Goal: Task Accomplishment & Management: Complete application form

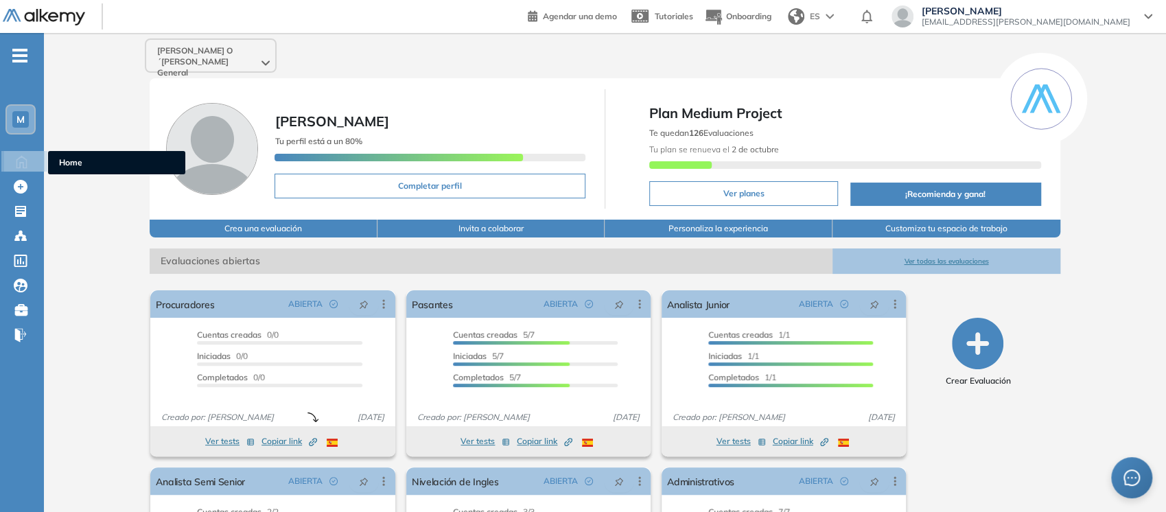
click at [31, 162] on icon at bounding box center [22, 160] width 24 height 16
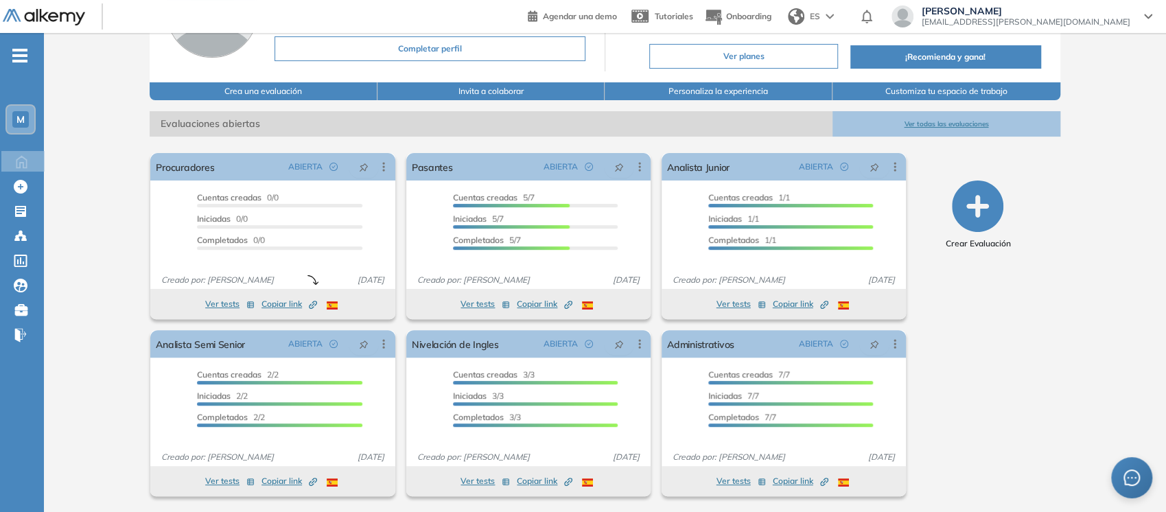
click at [16, 55] on icon "-" at bounding box center [19, 55] width 15 height 3
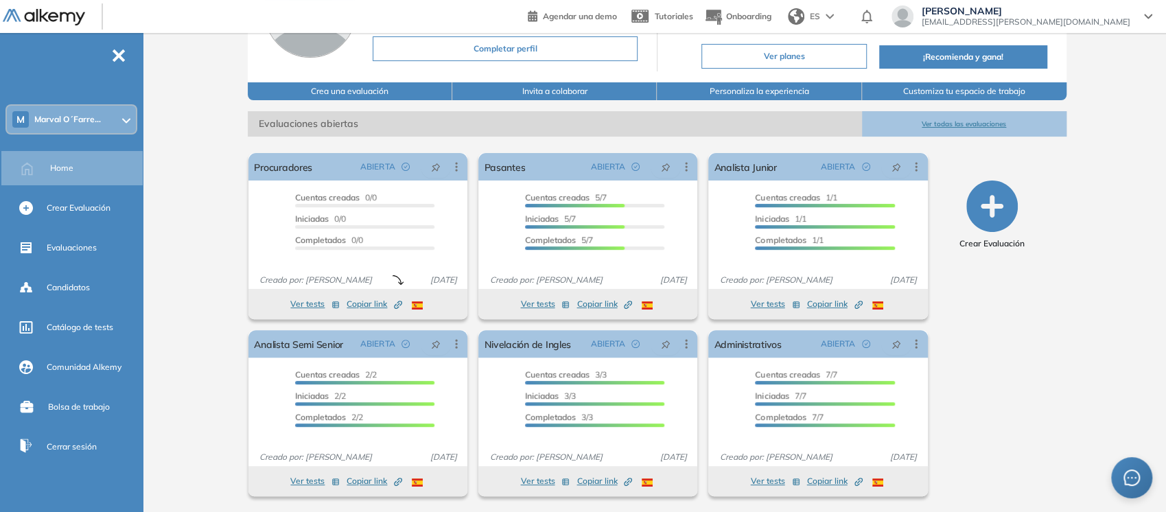
click at [115, 60] on span "-" at bounding box center [118, 54] width 15 height 11
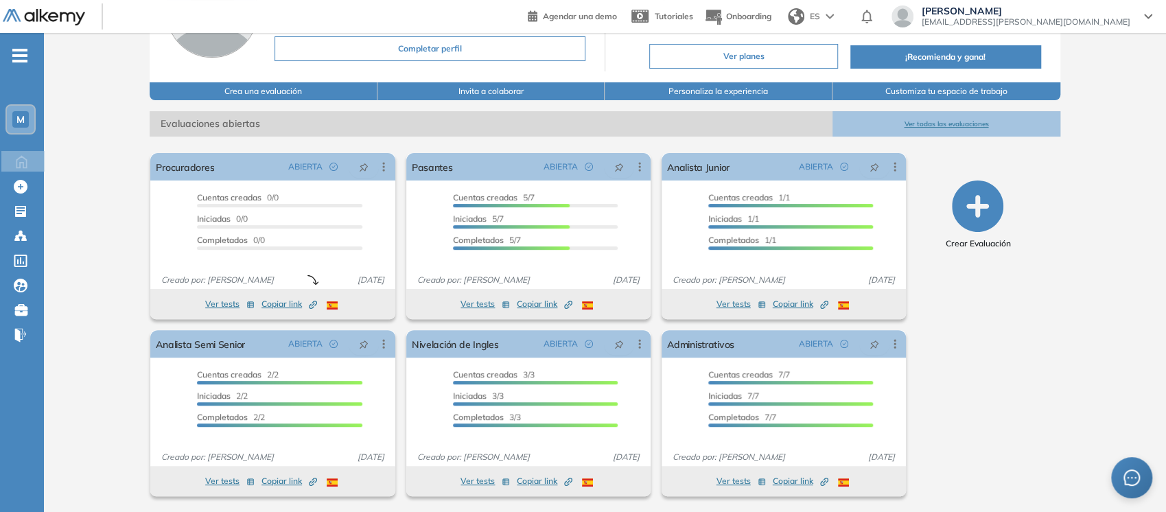
click at [21, 49] on span "-" at bounding box center [19, 54] width 15 height 11
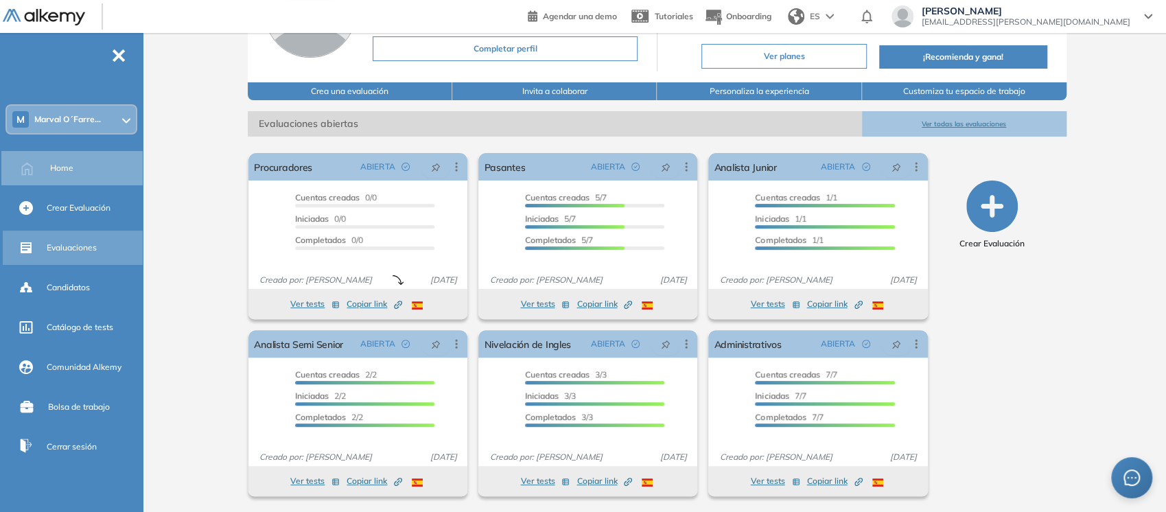
click at [78, 252] on span "Evaluaciones" at bounding box center [72, 248] width 50 height 12
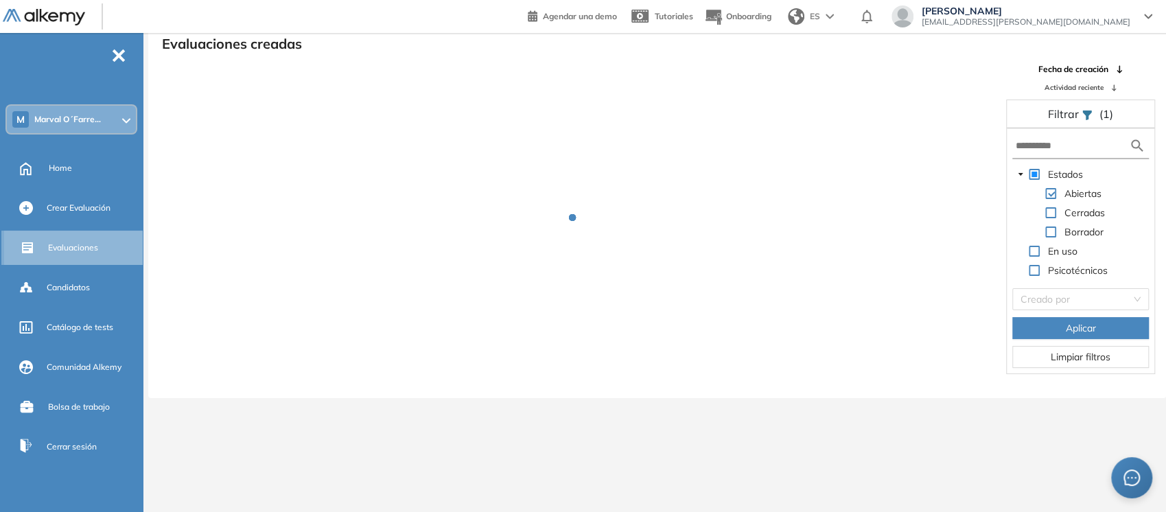
scroll to position [33, 0]
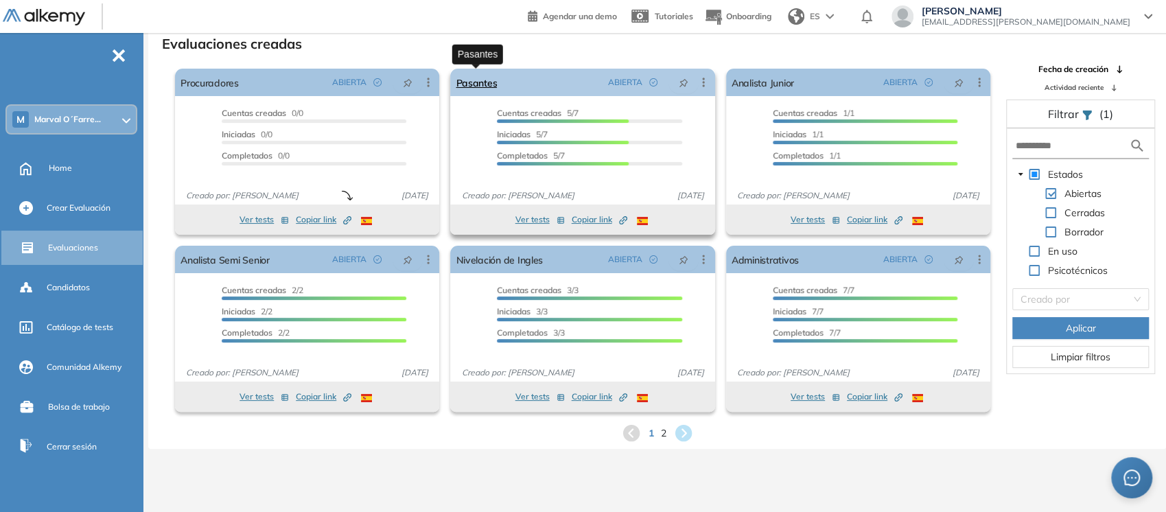
click at [478, 79] on link "Pasantes" at bounding box center [476, 82] width 41 height 27
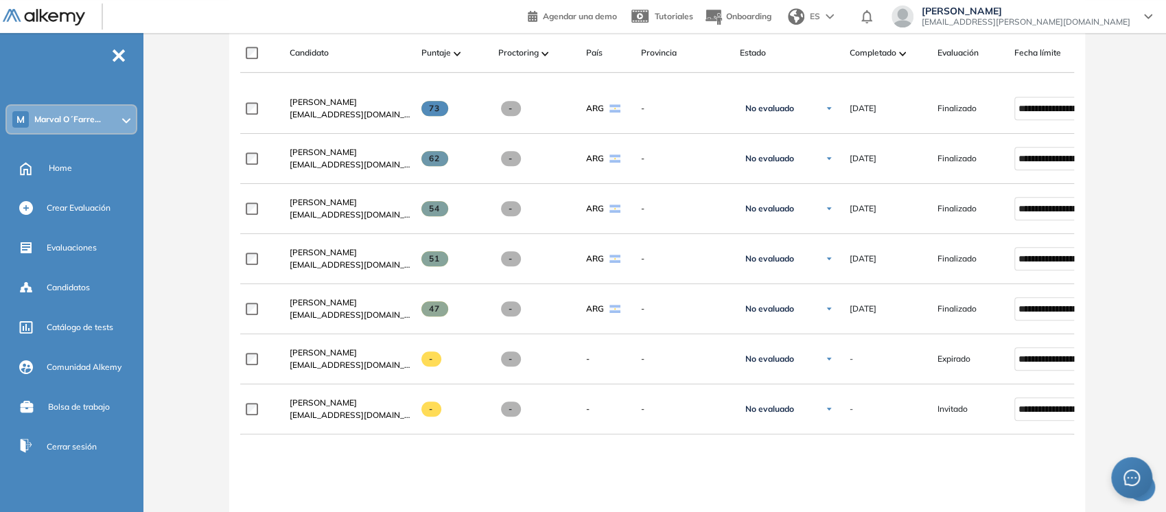
scroll to position [430, 0]
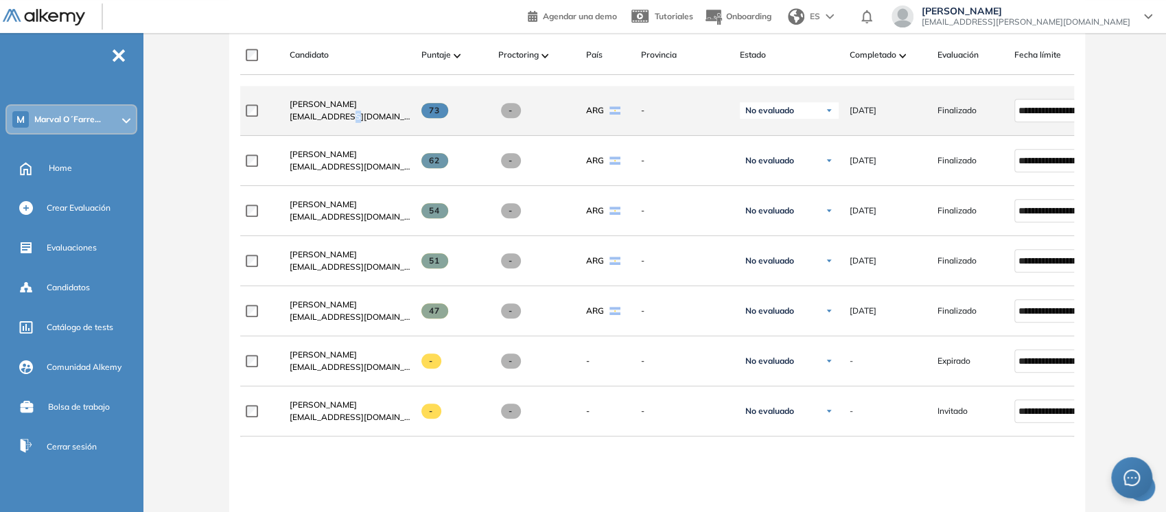
drag, startPoint x: 307, startPoint y: 113, endPoint x: 340, endPoint y: 124, distance: 34.7
click at [340, 123] on span "[EMAIL_ADDRESS][DOMAIN_NAME]" at bounding box center [350, 116] width 121 height 12
click at [316, 109] on span "[PERSON_NAME]" at bounding box center [323, 104] width 67 height 10
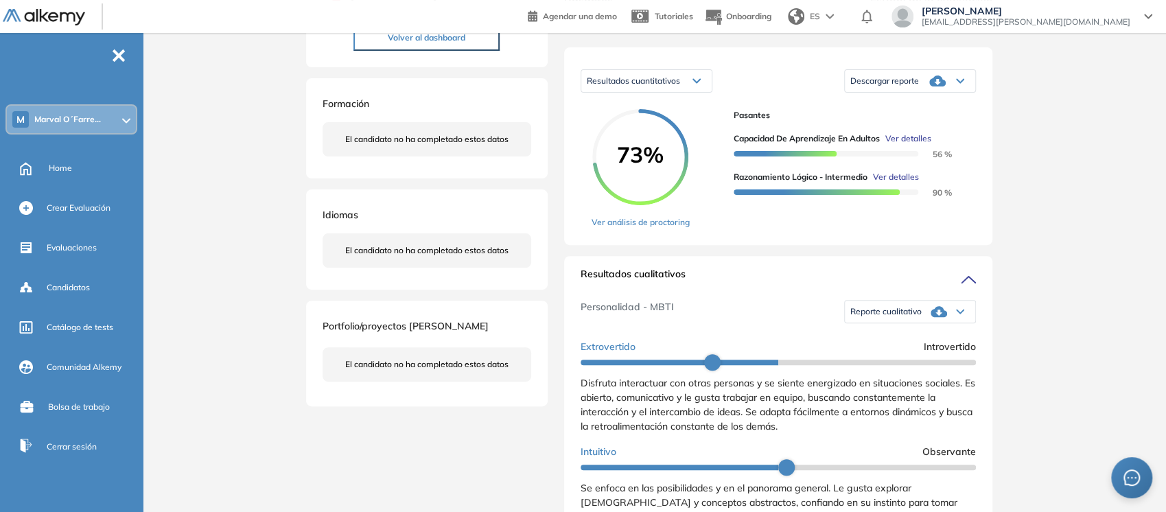
scroll to position [199, 0]
click at [959, 94] on div "Descargar reporte" at bounding box center [910, 80] width 130 height 27
click at [956, 314] on icon at bounding box center [960, 310] width 8 height 5
click at [1016, 200] on div "Inicio Alkymetrics Evaluaciones Dashboard Candidato Duración : 00:00:00 Cantida…" at bounding box center [657, 420] width 1018 height 1173
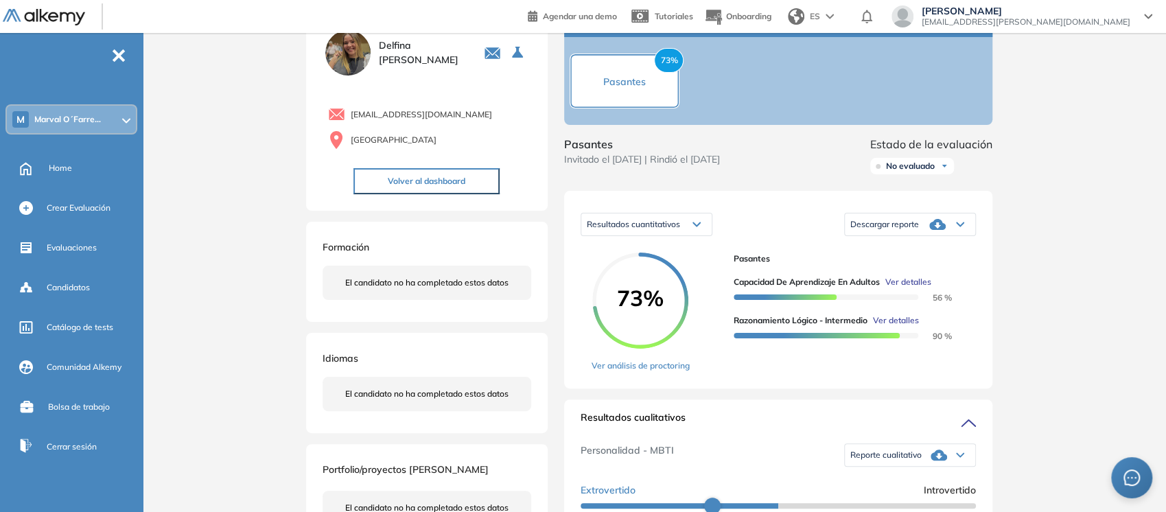
scroll to position [0, 0]
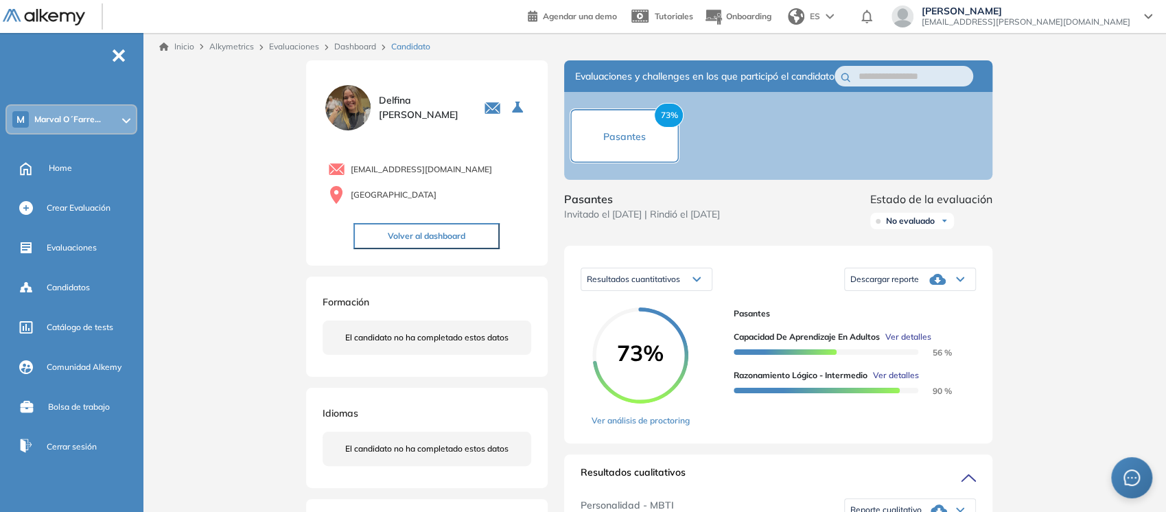
click at [339, 43] on link "Dashboard" at bounding box center [355, 46] width 42 height 10
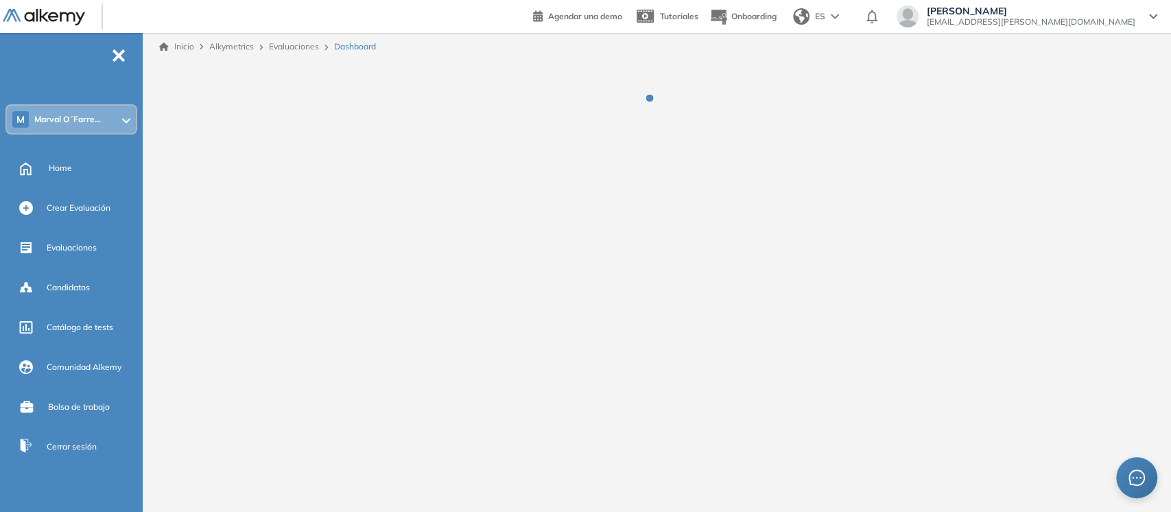
click at [284, 47] on link "Evaluaciones" at bounding box center [294, 46] width 50 height 10
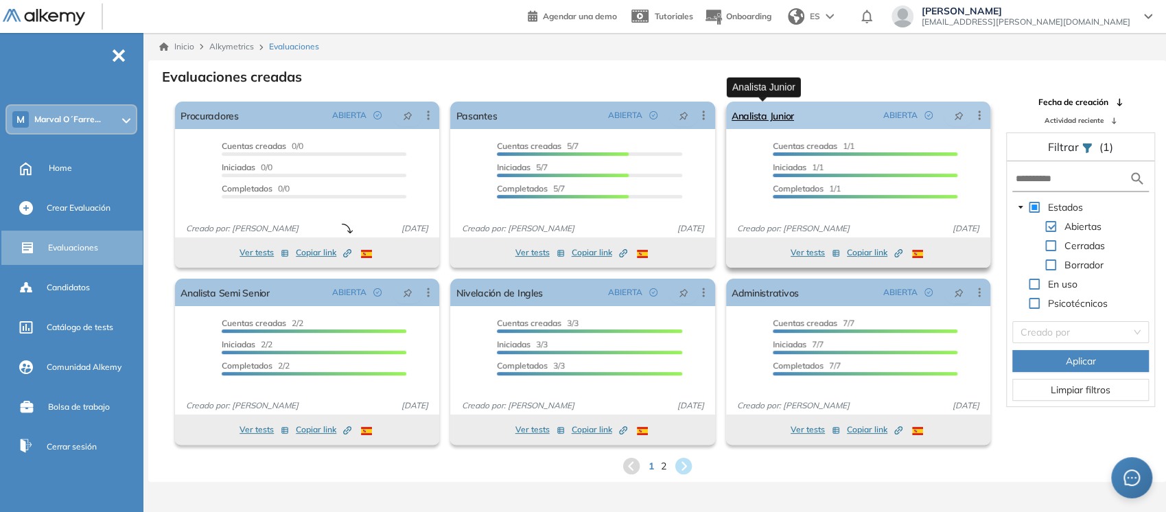
click at [775, 113] on link "Analista Junior" at bounding box center [763, 115] width 62 height 27
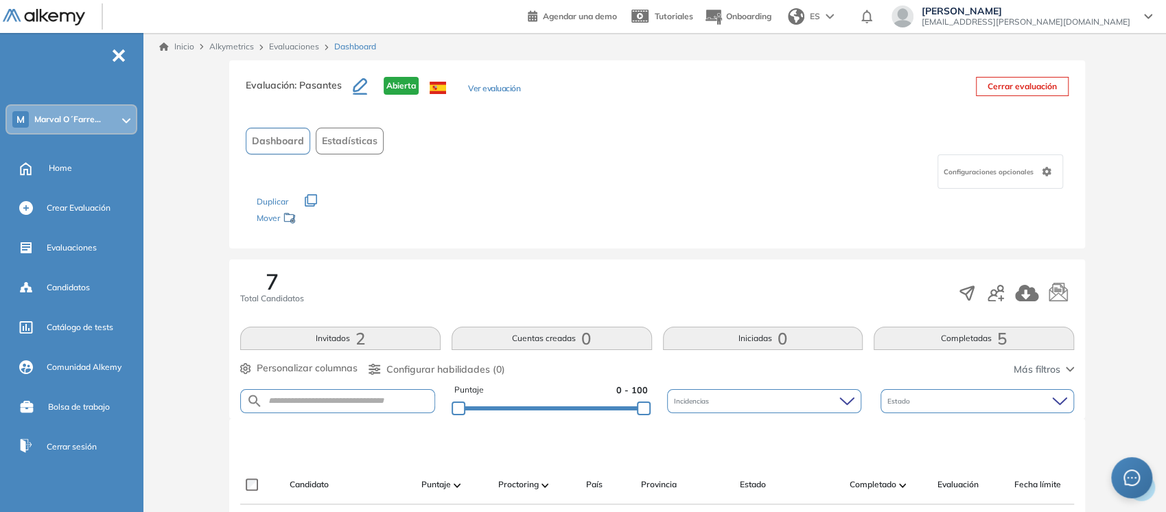
click at [283, 44] on link "Evaluaciones" at bounding box center [294, 46] width 50 height 10
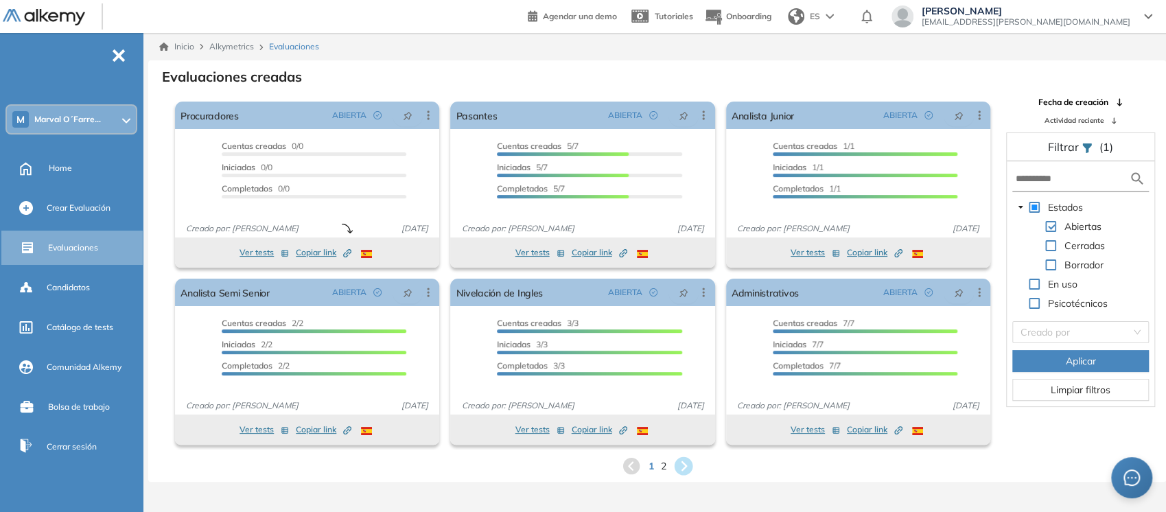
click at [677, 463] on icon at bounding box center [683, 466] width 19 height 19
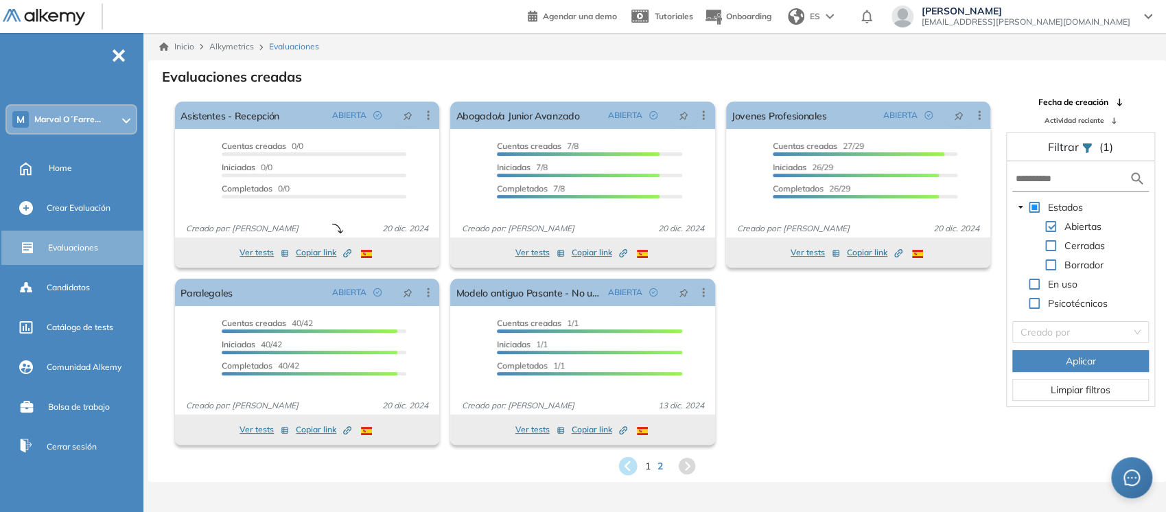
click at [622, 465] on icon at bounding box center [627, 466] width 19 height 19
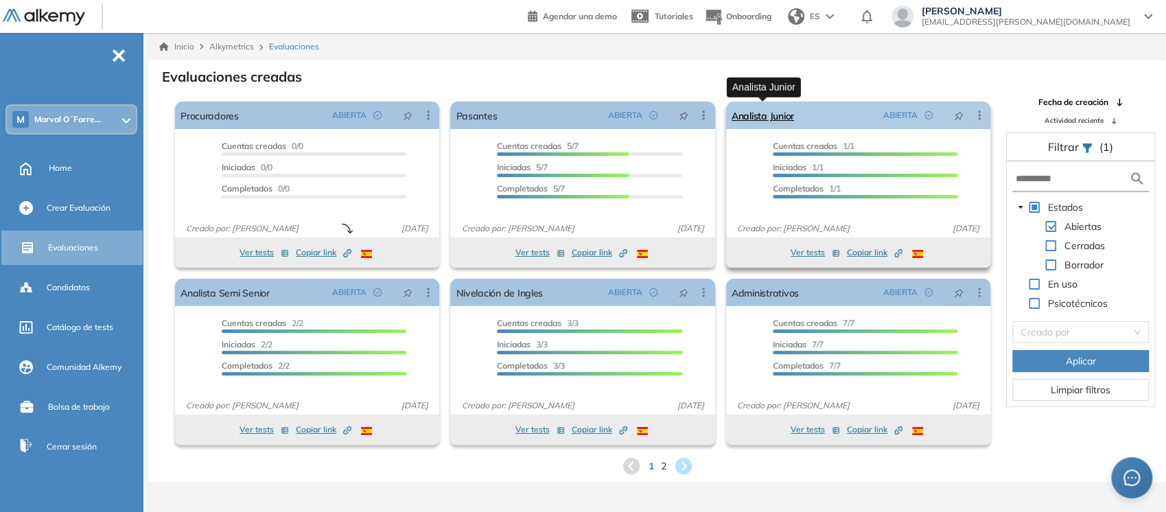
click at [758, 116] on link "Analista Junior" at bounding box center [763, 115] width 62 height 27
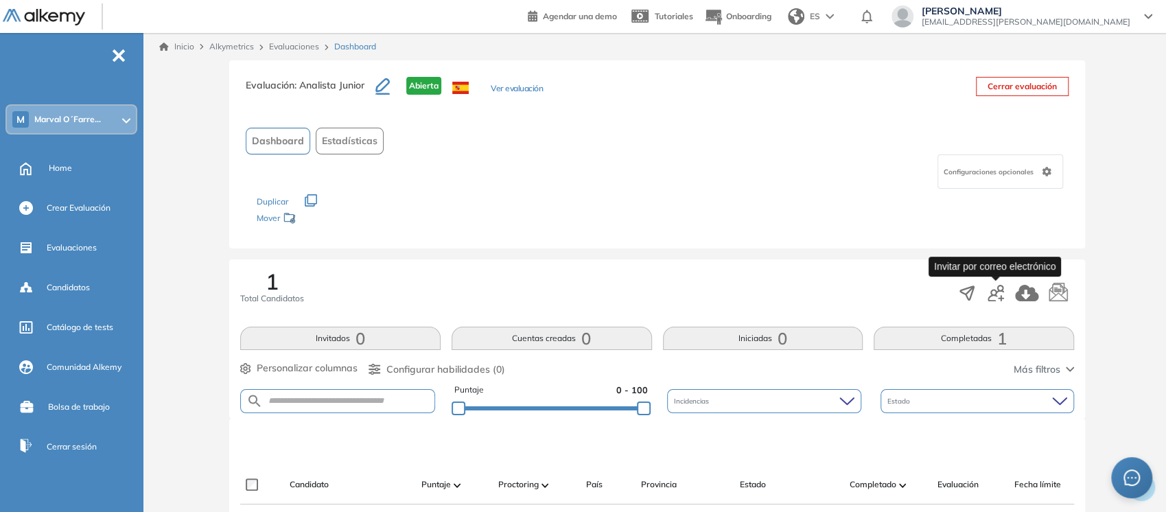
click at [1000, 293] on icon "button" at bounding box center [996, 293] width 16 height 16
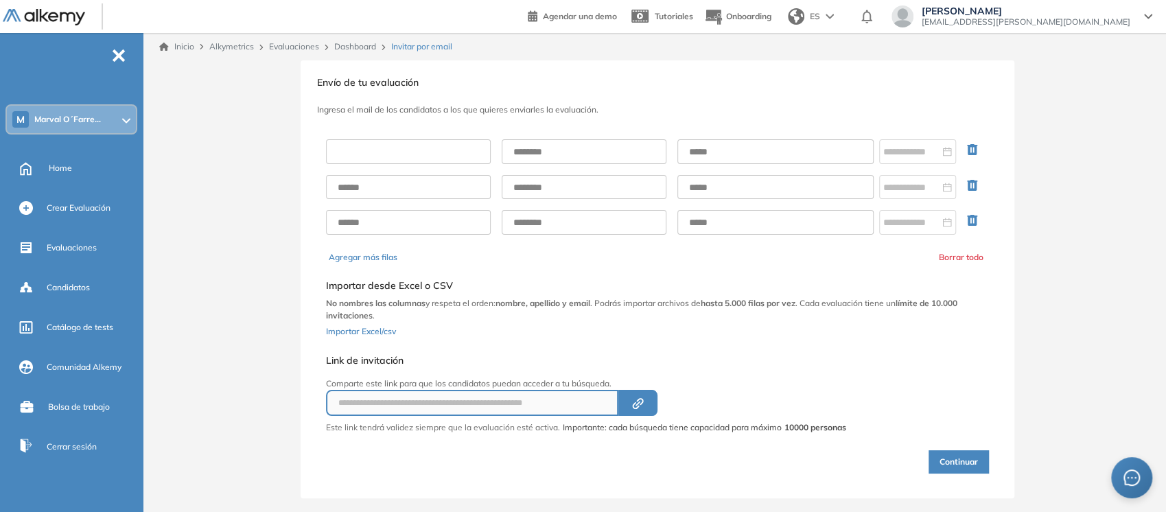
click at [456, 144] on input "text" at bounding box center [408, 151] width 165 height 25
type input "**********"
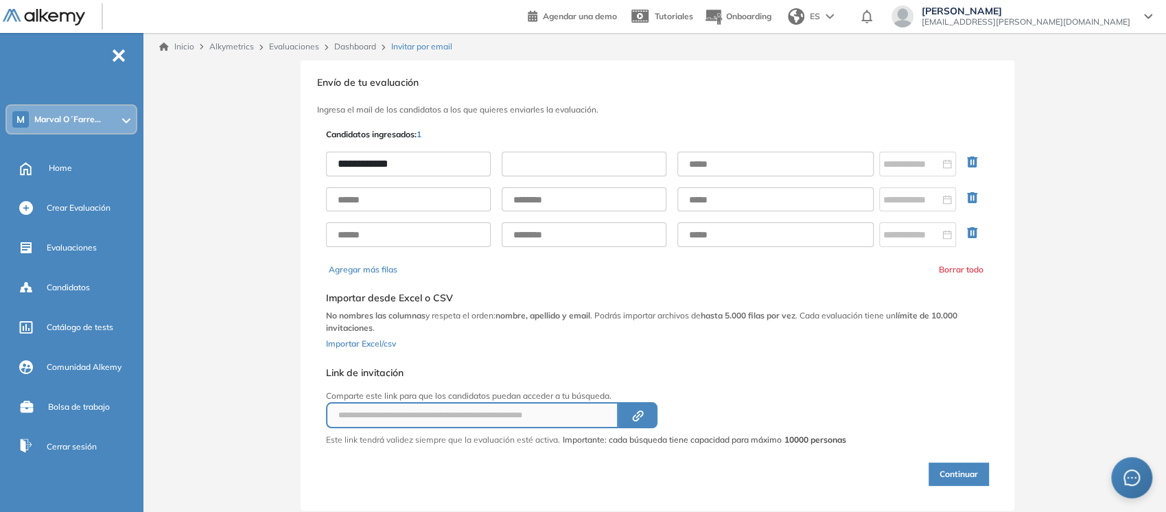
click at [574, 173] on input "text" at bounding box center [584, 164] width 165 height 25
type input "*********"
click at [723, 158] on input "text" at bounding box center [775, 164] width 196 height 25
click at [941, 165] on div at bounding box center [917, 163] width 69 height 15
click at [647, 264] on div "Agregar más filas Borrar todo" at bounding box center [657, 270] width 657 height 12
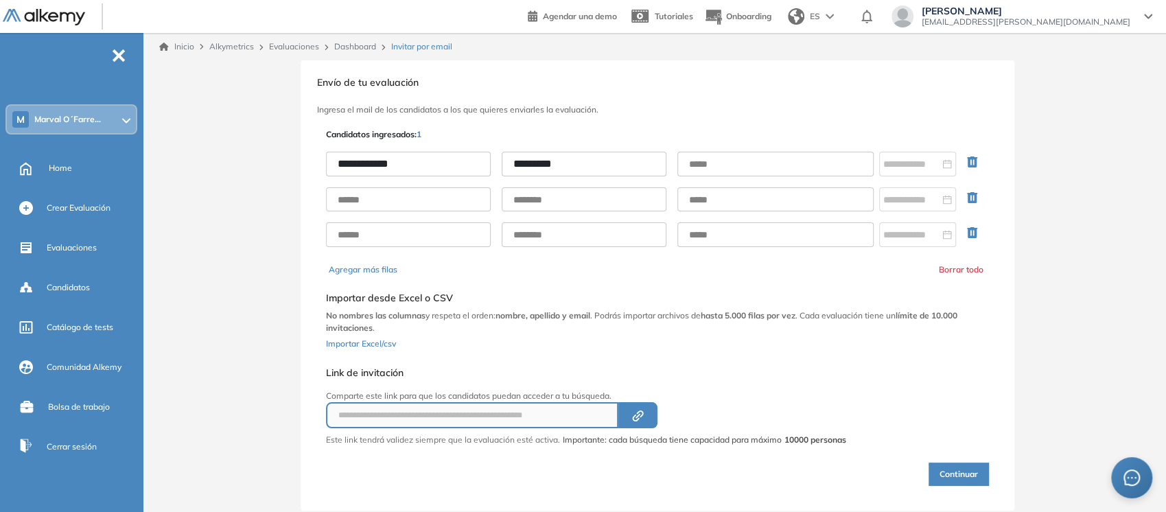
click at [946, 472] on button "Continuar" at bounding box center [959, 474] width 60 height 23
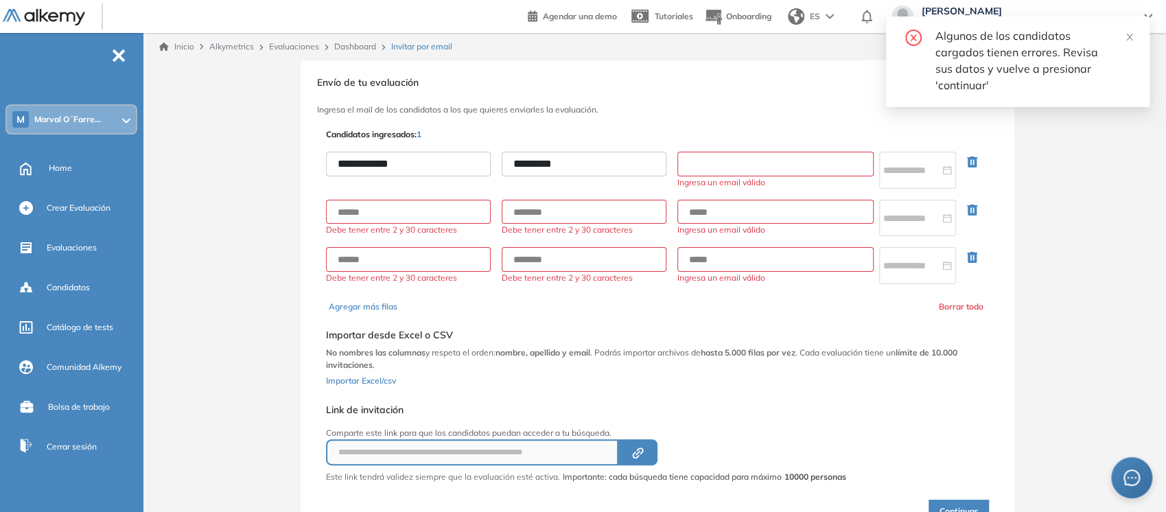
click at [749, 156] on input "text" at bounding box center [775, 164] width 196 height 25
type input "**********"
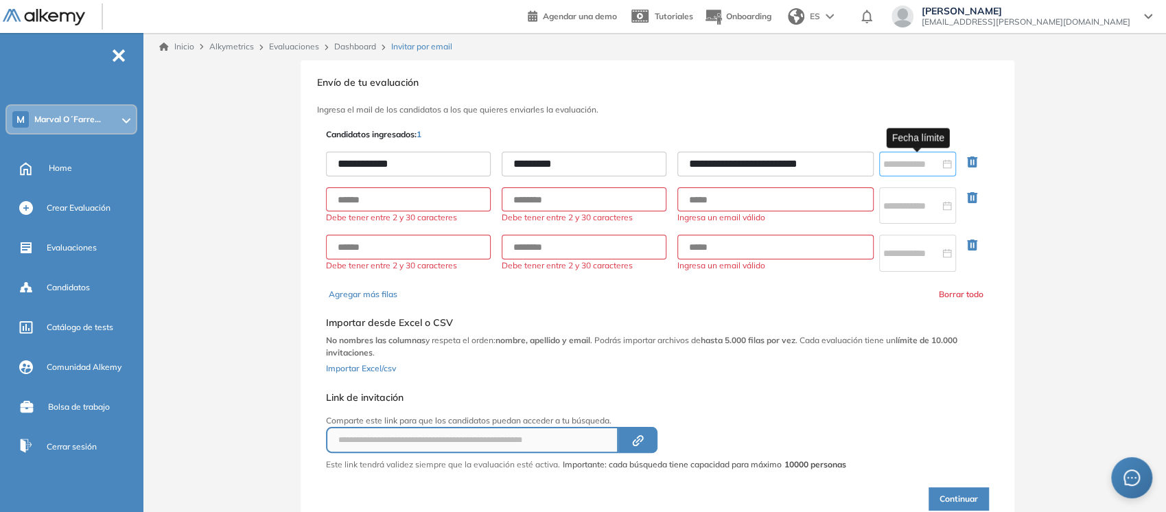
click at [944, 167] on div at bounding box center [917, 163] width 69 height 15
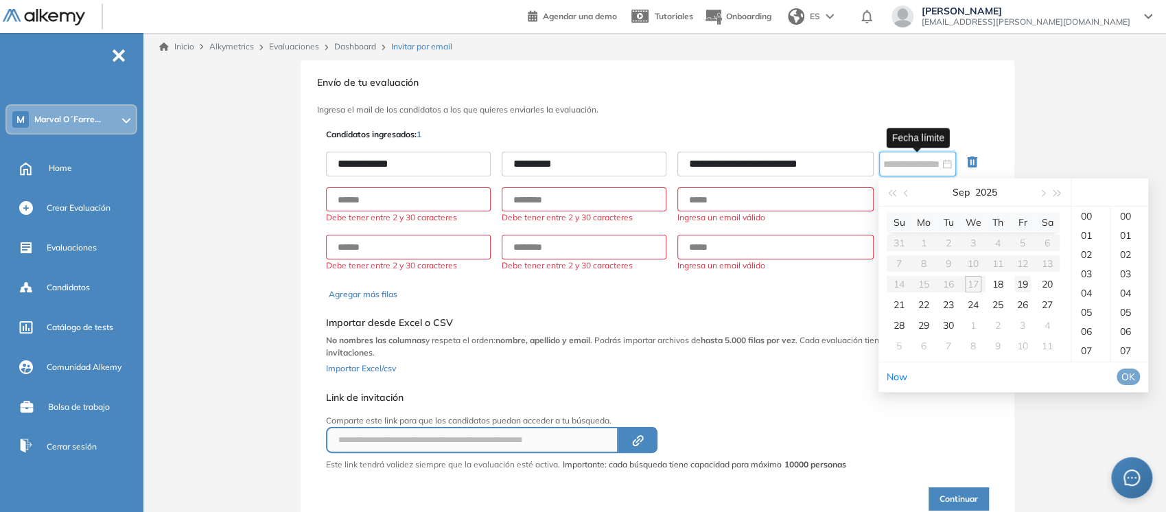
click at [1027, 283] on div "19" at bounding box center [1022, 284] width 16 height 16
type input "**********"
click at [1135, 376] on span "OK" at bounding box center [1128, 376] width 14 height 15
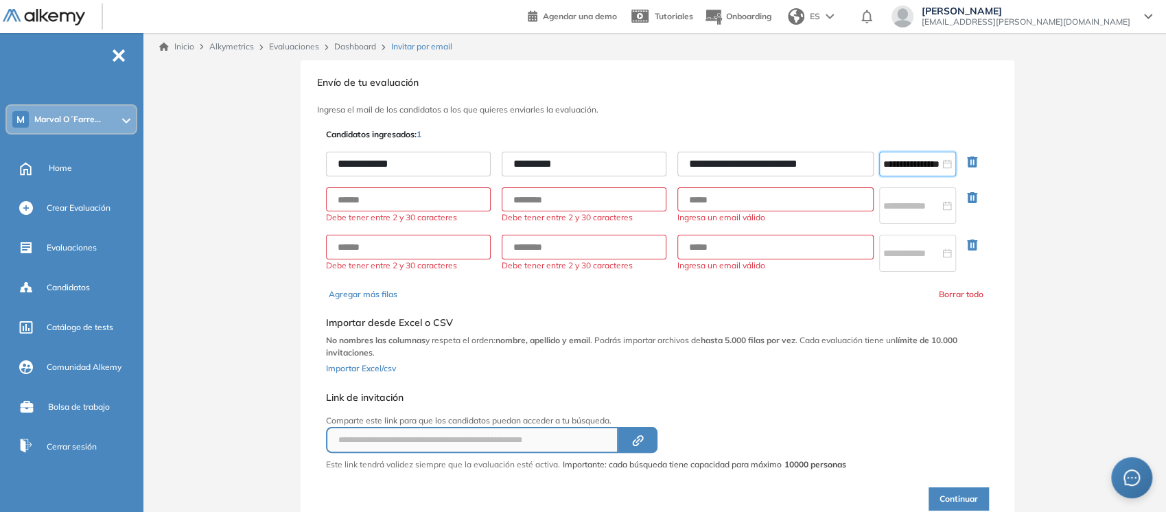
click at [940, 495] on button "Continuar" at bounding box center [959, 498] width 60 height 23
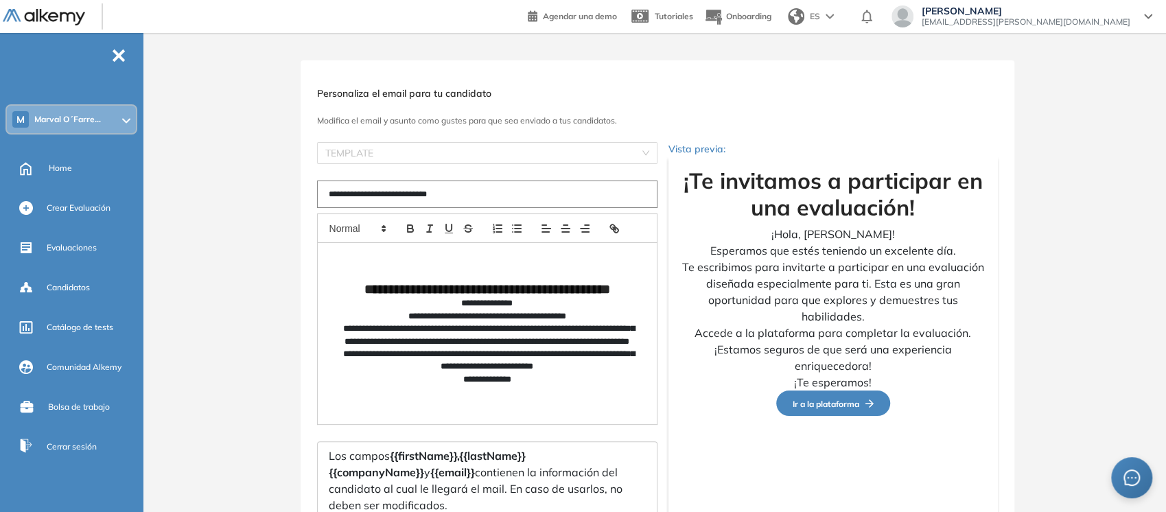
type input "**********"
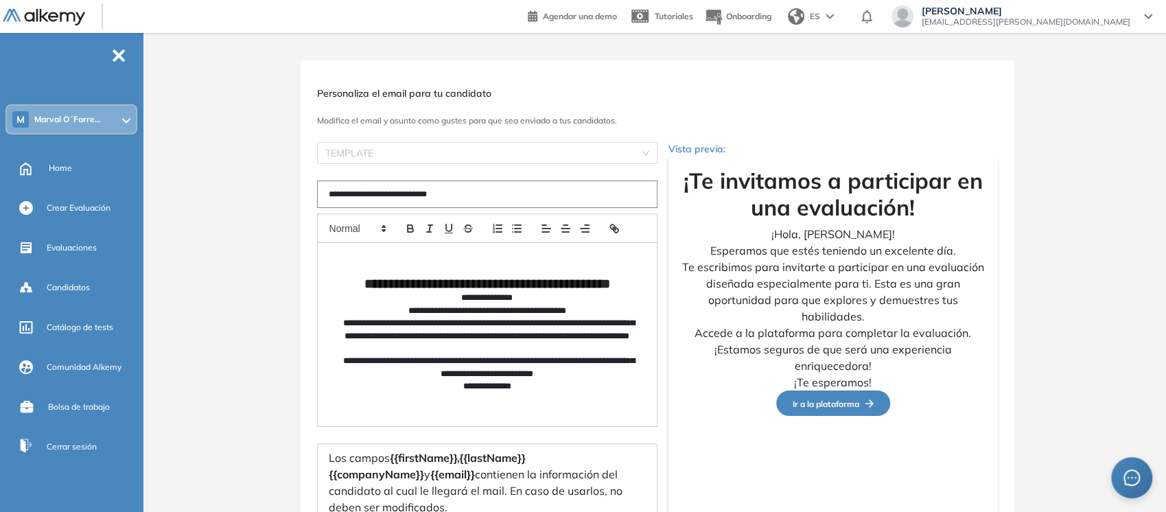
click at [513, 304] on p "**********" at bounding box center [487, 298] width 295 height 12
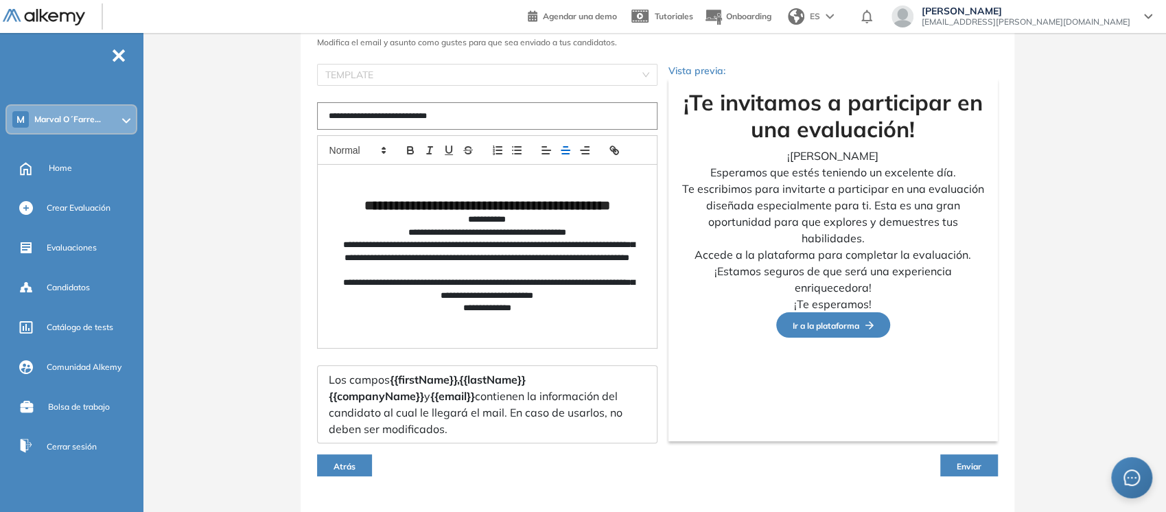
scroll to position [78, 0]
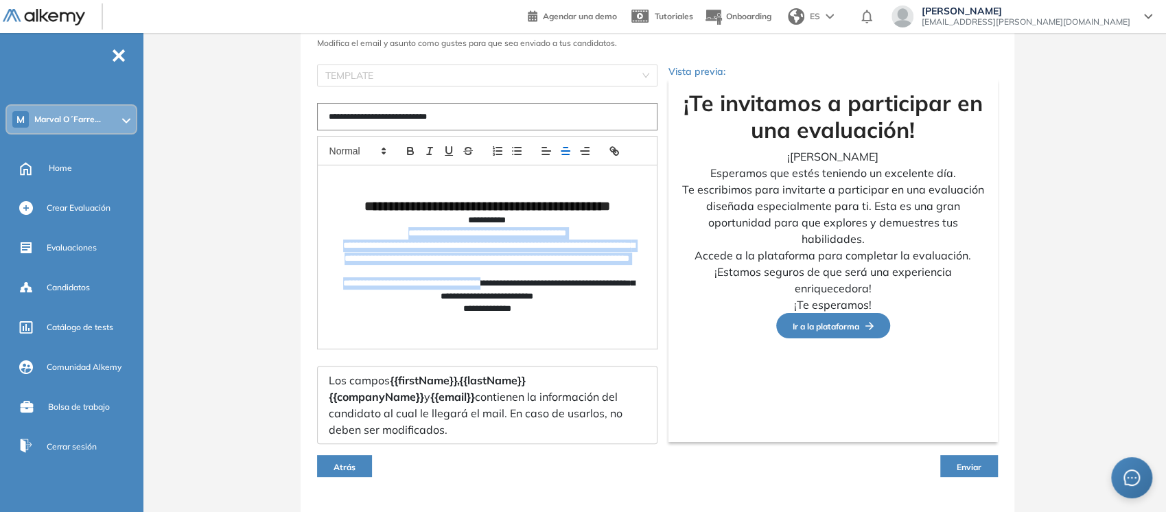
drag, startPoint x: 390, startPoint y: 238, endPoint x: 508, endPoint y: 287, distance: 127.7
click at [508, 287] on div "**********" at bounding box center [487, 256] width 339 height 183
click at [508, 287] on p "**********" at bounding box center [487, 289] width 295 height 25
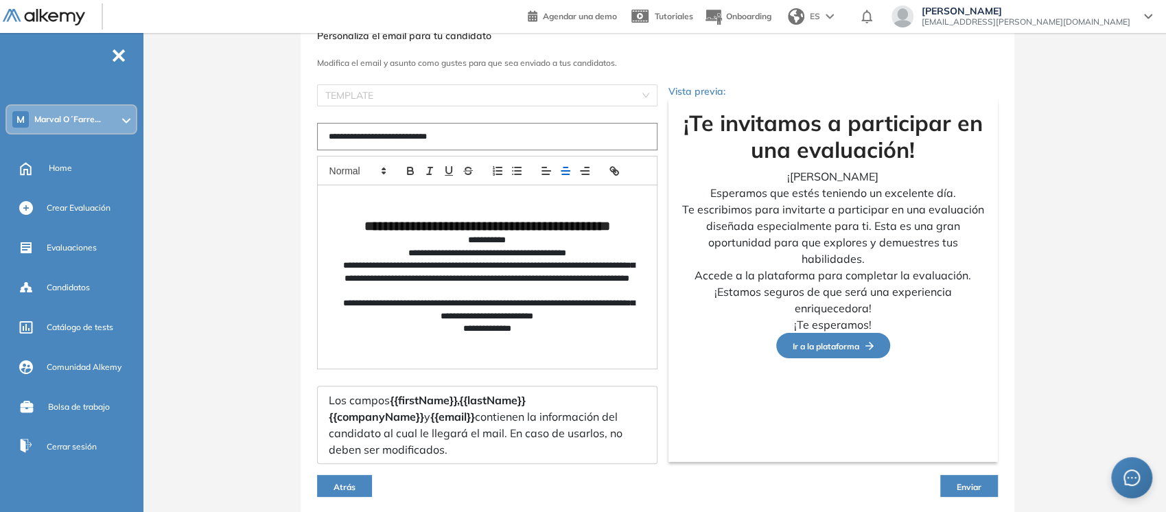
scroll to position [58, 0]
